Goal: Information Seeking & Learning: Learn about a topic

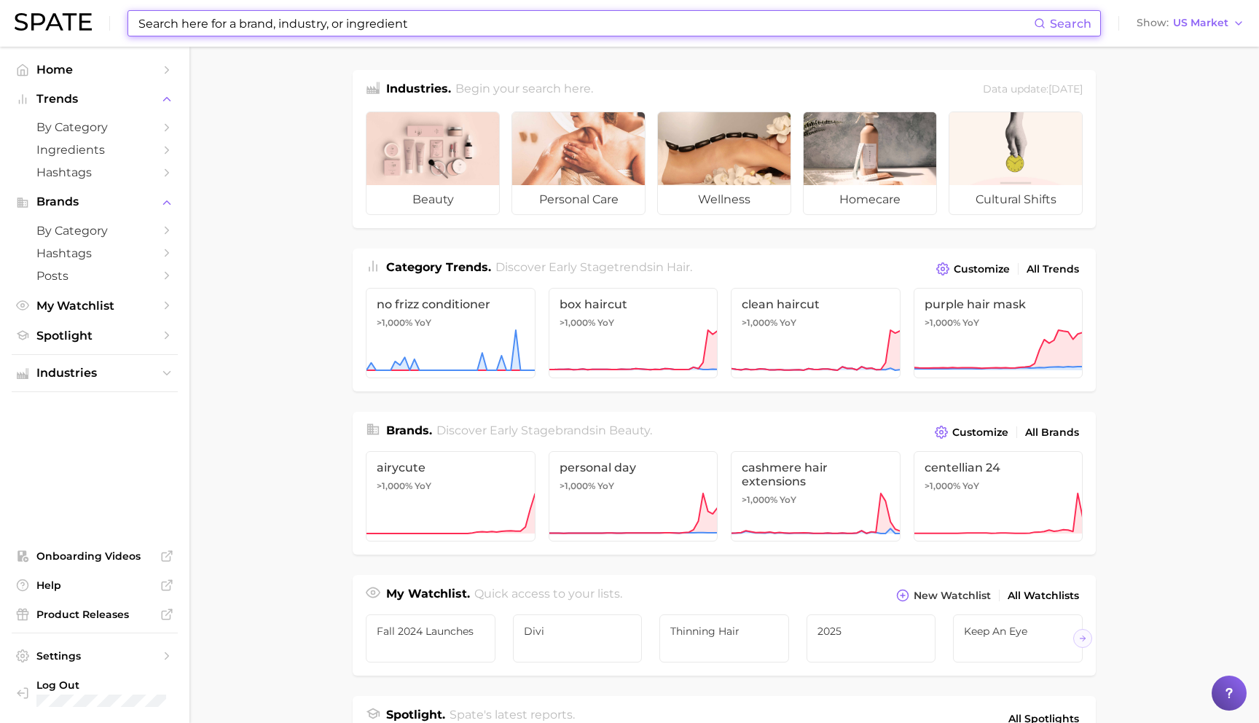
click at [491, 15] on input at bounding box center [585, 23] width 897 height 25
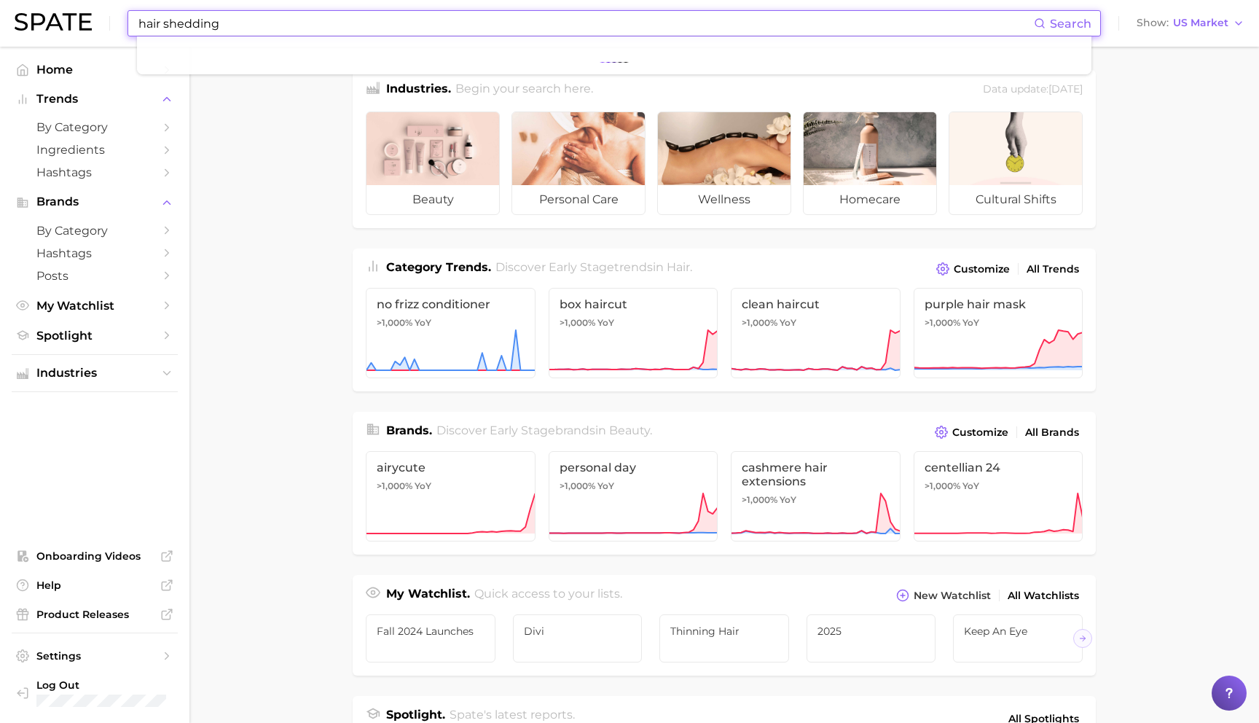
type input "hair shedding"
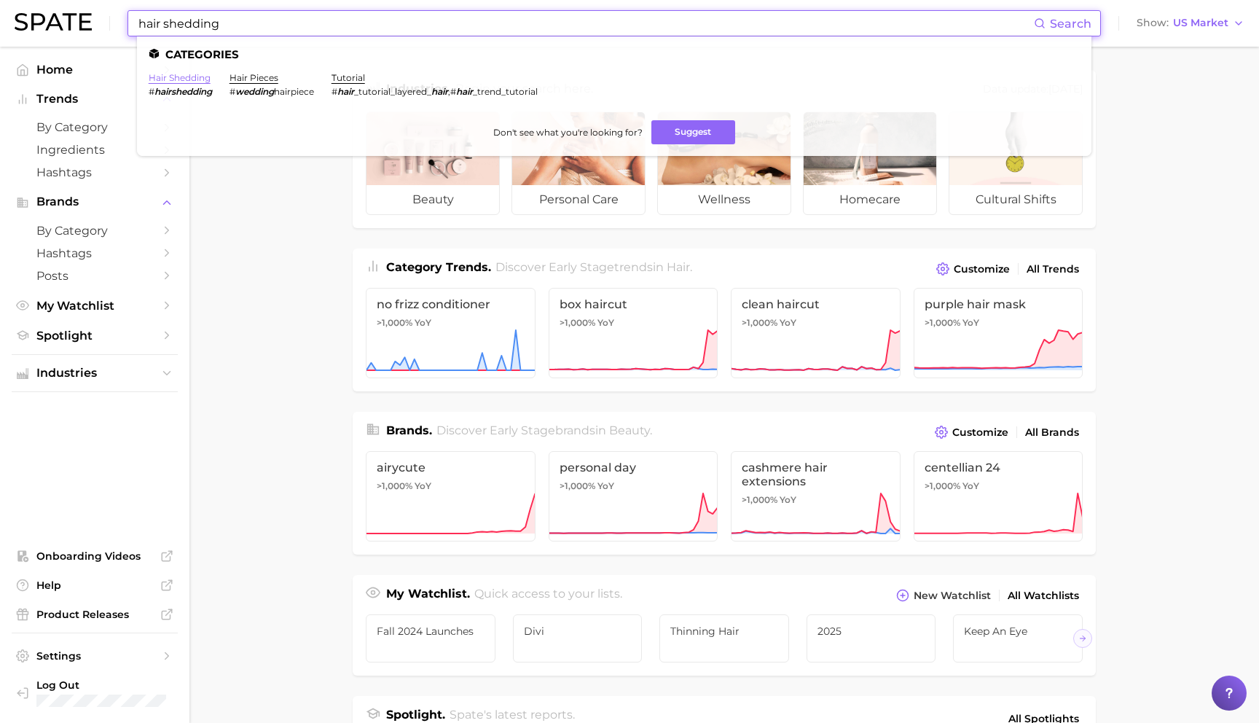
click at [184, 76] on link "hair shedding" at bounding box center [180, 77] width 62 height 11
